Goal: Book appointment/travel/reservation

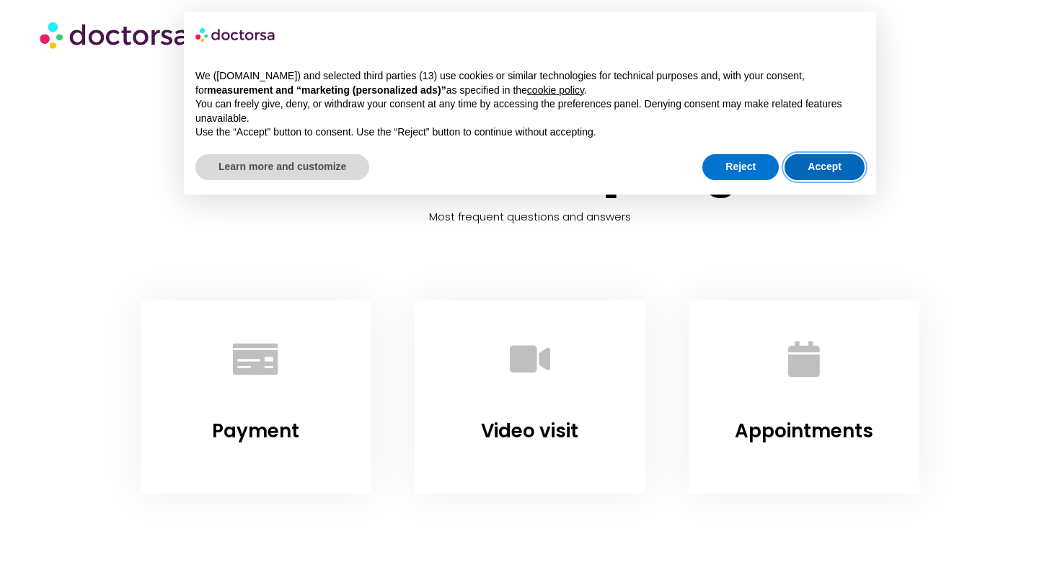
click at [809, 166] on button "Accept" at bounding box center [824, 167] width 80 height 26
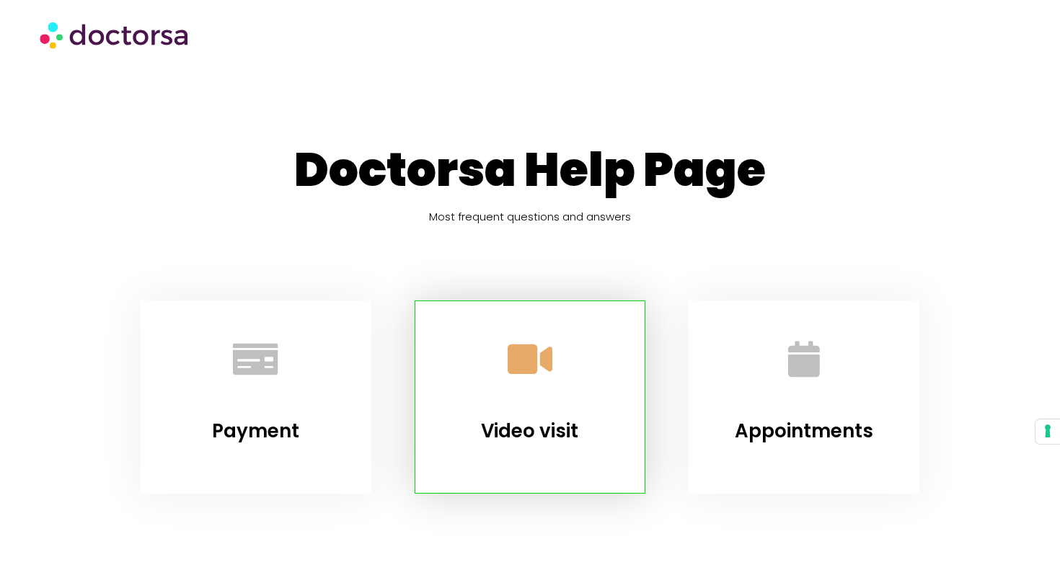
click at [523, 388] on link "Video visit" at bounding box center [529, 359] width 87 height 87
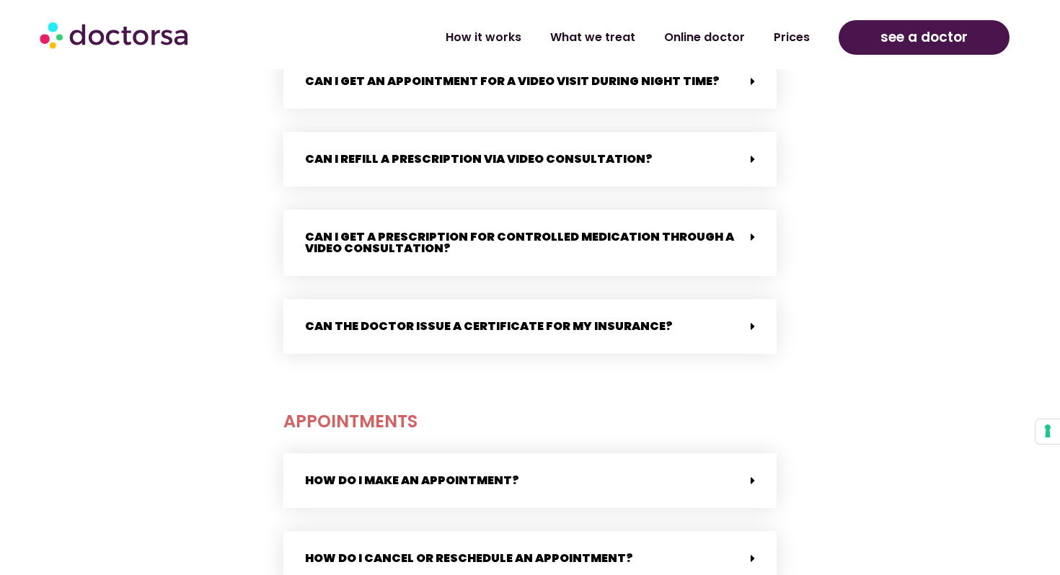
scroll to position [1674, 0]
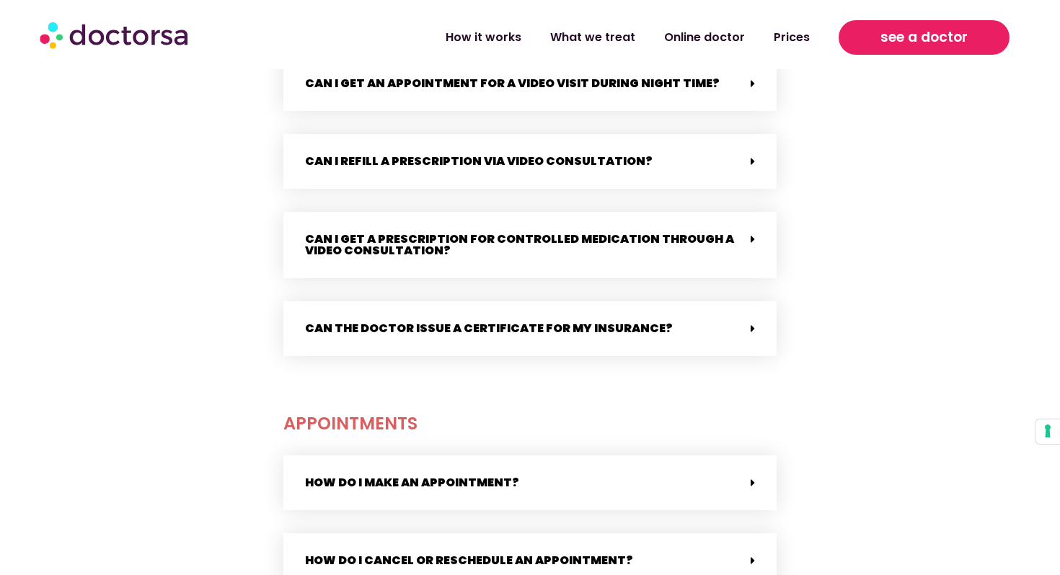
click at [890, 32] on span "see a doctor" at bounding box center [923, 37] width 87 height 23
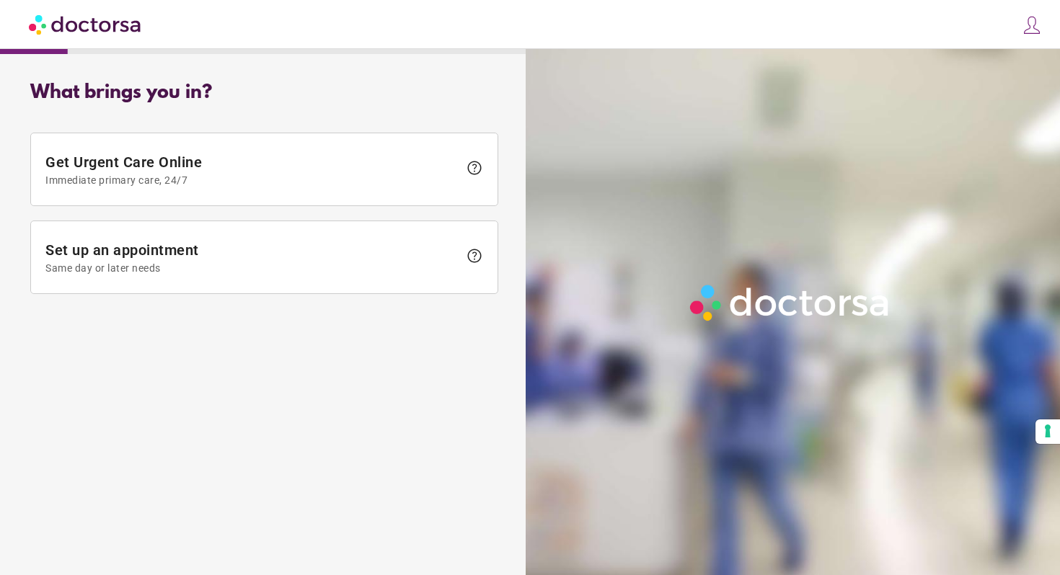
click at [84, 19] on img at bounding box center [86, 24] width 114 height 32
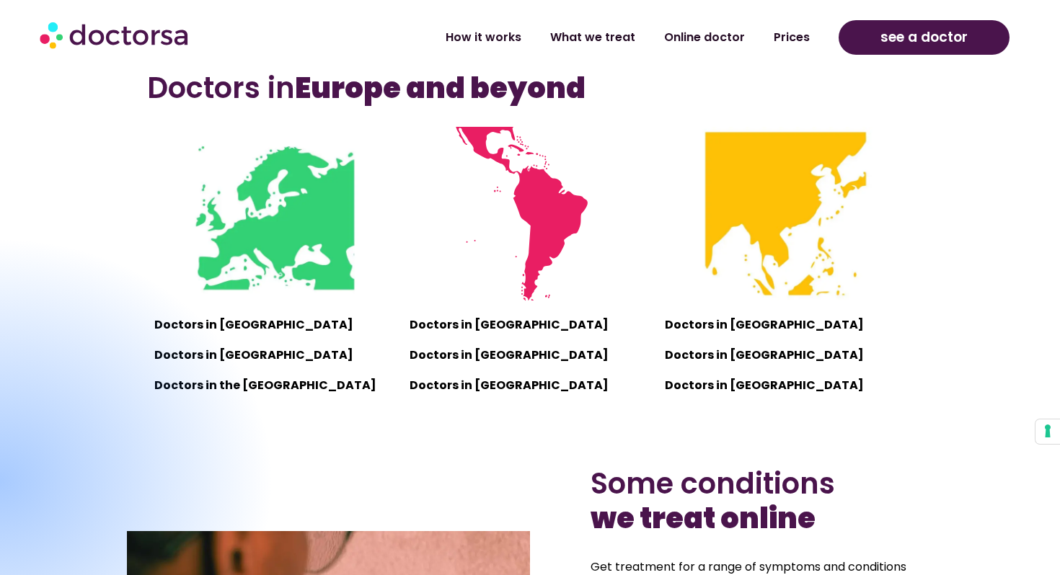
scroll to position [1003, 0]
